Goal: Task Accomplishment & Management: Use online tool/utility

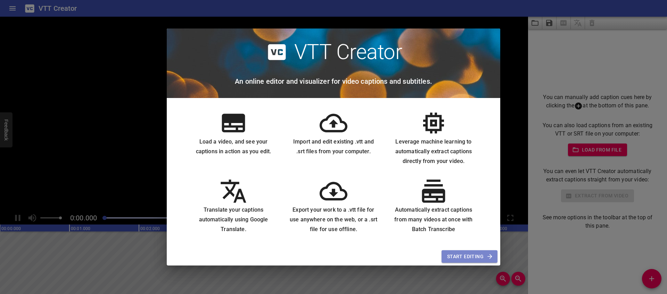
click at [468, 258] on span "Start Editing" at bounding box center [469, 256] width 45 height 9
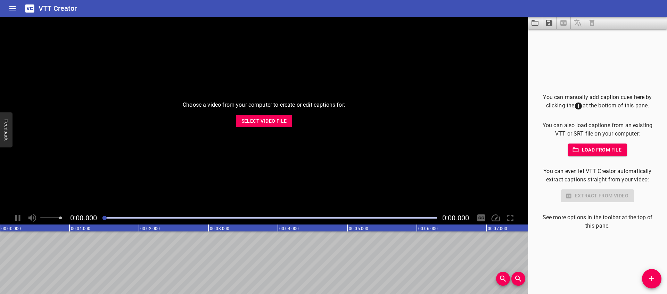
click at [596, 150] on span "Load from file" at bounding box center [598, 150] width 48 height 9
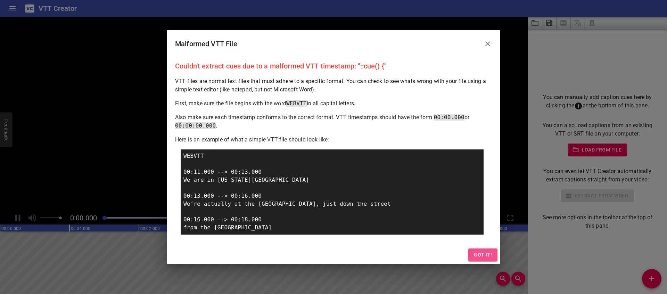
click at [484, 253] on span "Got it!" at bounding box center [483, 255] width 18 height 9
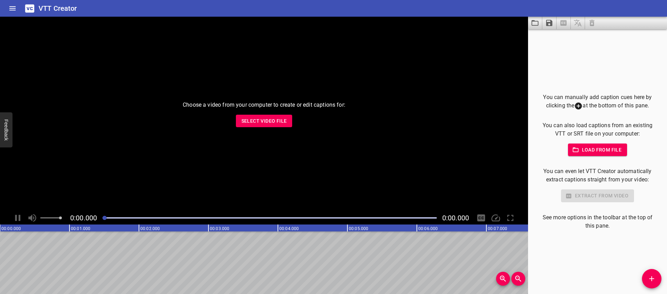
click at [619, 148] on span "Load from file" at bounding box center [598, 150] width 48 height 9
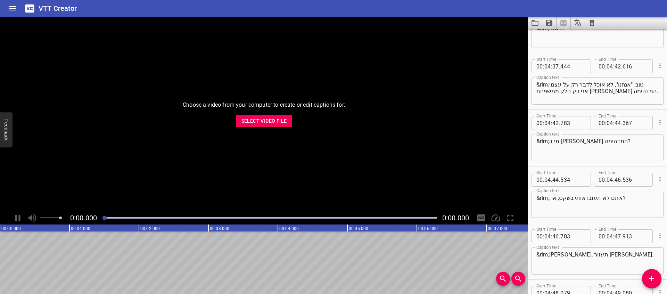
scroll to position [3054, 0]
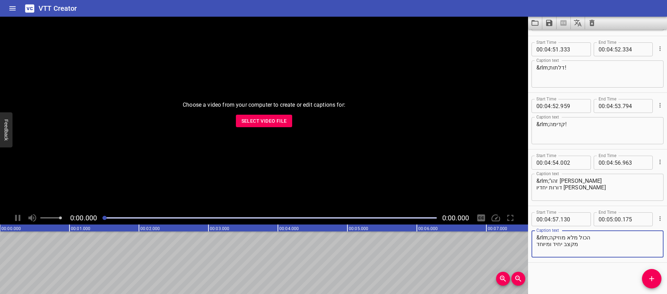
click at [112, 219] on div at bounding box center [269, 218] width 343 height 10
drag, startPoint x: 112, startPoint y: 219, endPoint x: 156, endPoint y: 218, distance: 43.8
click at [156, 218] on div at bounding box center [155, 218] width 4 height 4
drag, startPoint x: 156, startPoint y: 218, endPoint x: 304, endPoint y: 211, distance: 148.6
click at [304, 211] on div "0:00.000 0:00.000" at bounding box center [264, 217] width 528 height 13
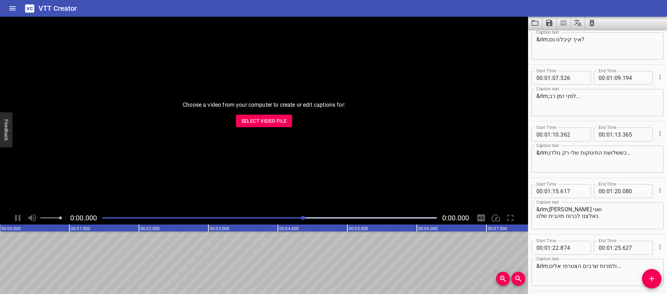
scroll to position [0, 0]
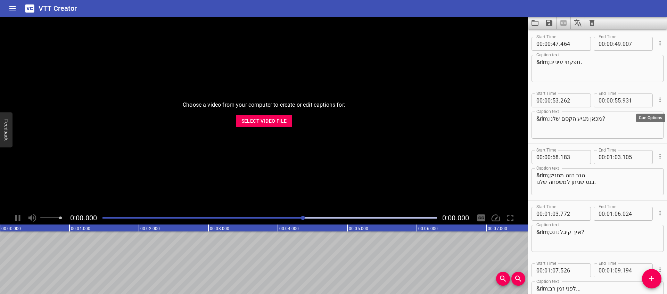
click at [661, 99] on icon "Cue Options" at bounding box center [660, 99] width 7 height 7
click at [645, 87] on div at bounding box center [333, 147] width 667 height 294
